Goal: Find specific page/section: Find specific page/section

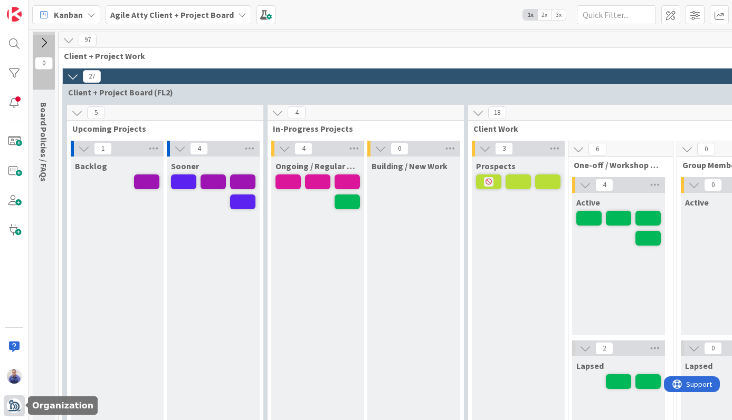
click at [12, 408] on img at bounding box center [14, 406] width 15 height 15
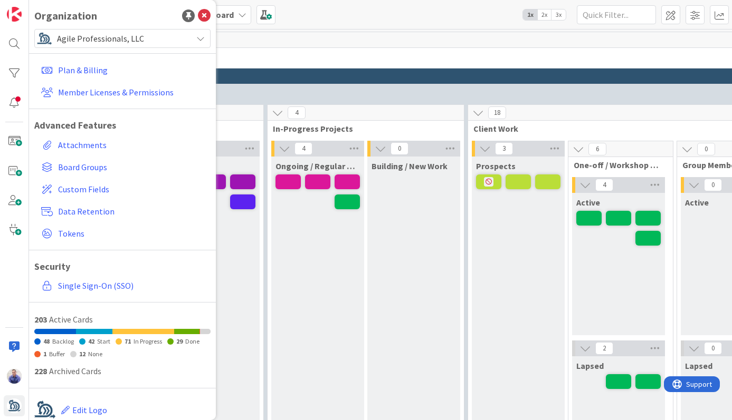
click at [179, 40] on div "Agile Professionals, LLC" at bounding box center [122, 38] width 176 height 19
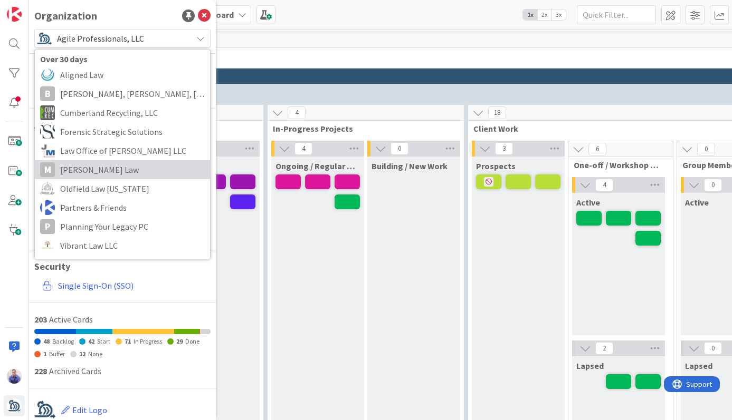
scroll to position [110, 0]
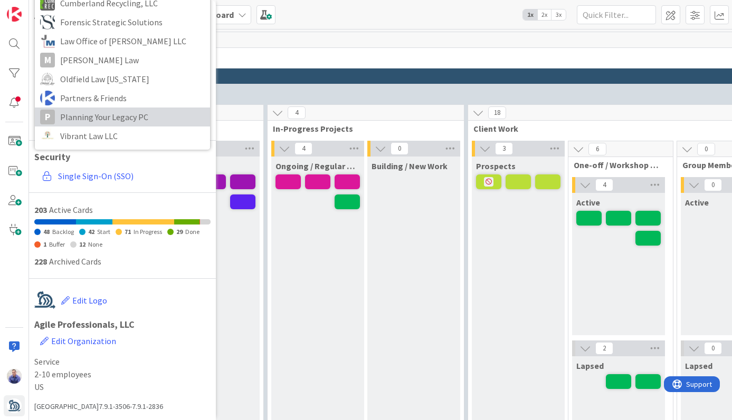
click at [144, 113] on span "Planning Your Legacy PC" at bounding box center [132, 117] width 145 height 16
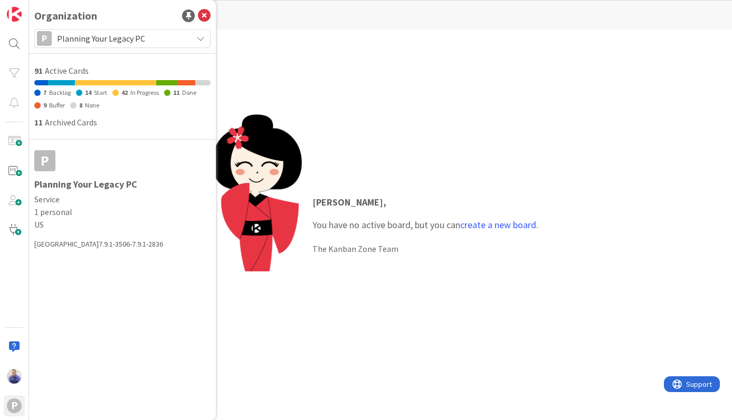
click at [391, 65] on div "[PERSON_NAME] , You have no active board, but you can create a new board . The …" at bounding box center [380, 225] width 703 height 391
